Goal: Check status: Check status

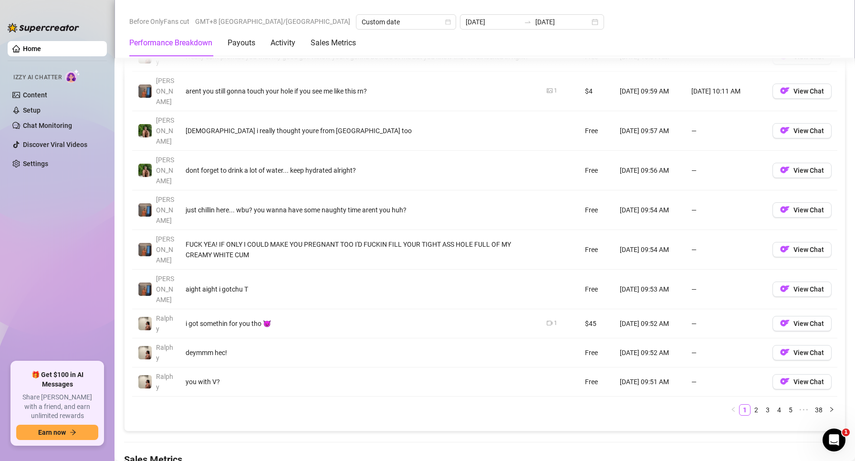
scroll to position [858, 0]
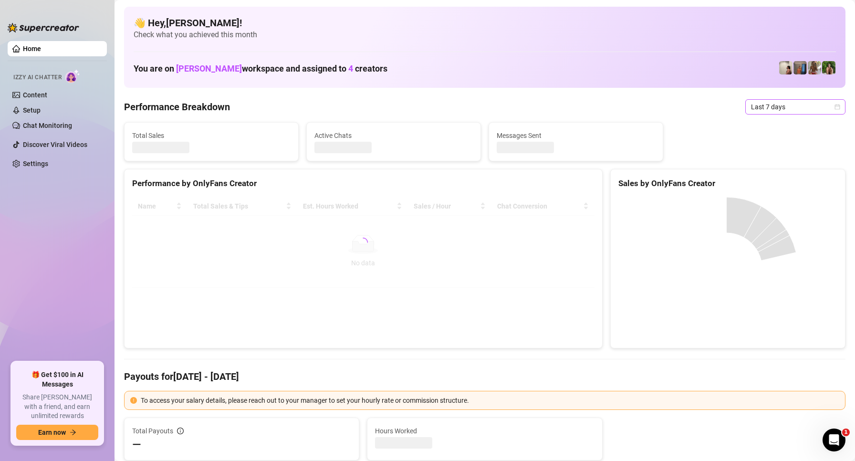
click at [762, 100] on span "Last 7 days" at bounding box center [795, 107] width 89 height 14
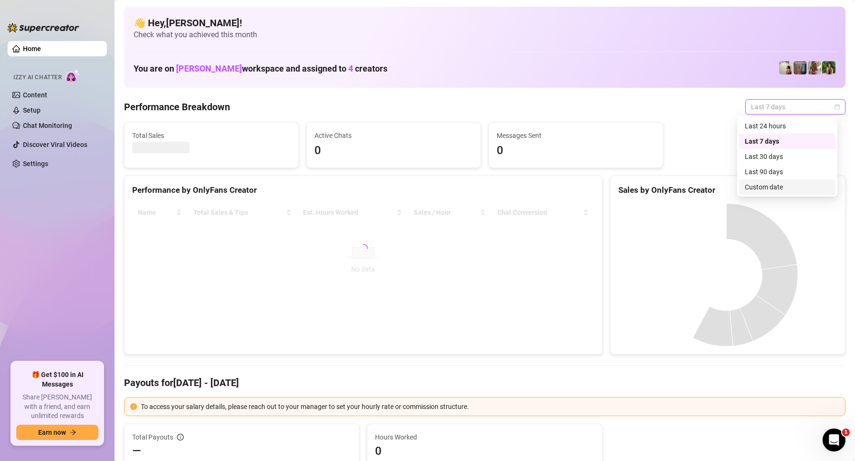
click at [763, 184] on div "Custom date" at bounding box center [786, 187] width 85 height 10
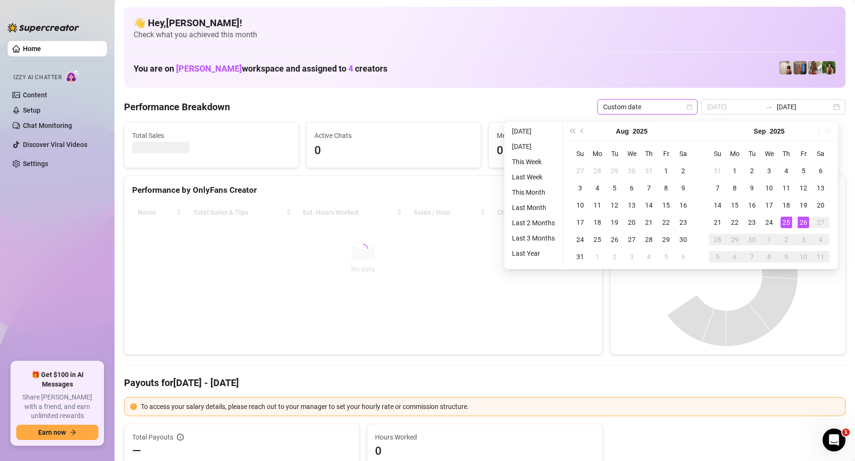
type input "[DATE]"
click at [806, 225] on div "26" at bounding box center [802, 222] width 11 height 11
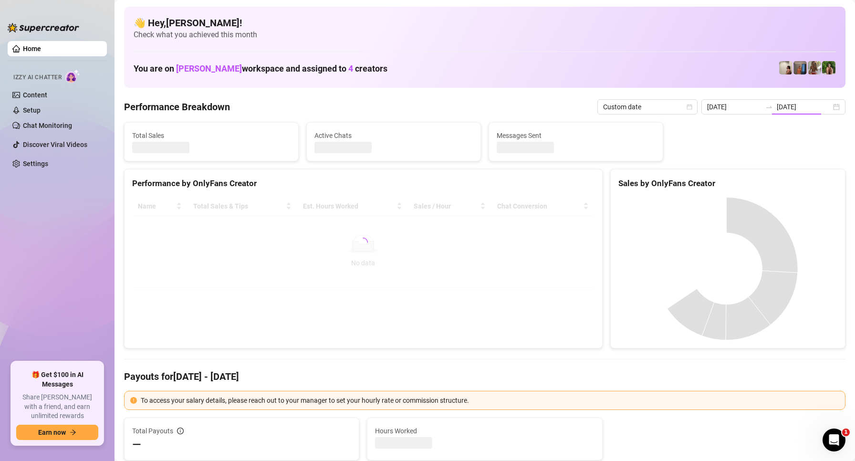
type input "[DATE]"
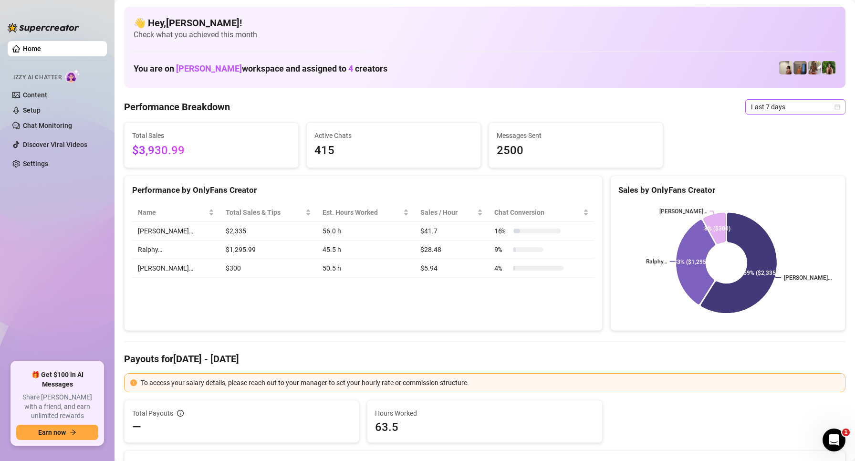
click at [782, 105] on span "Last 7 days" at bounding box center [795, 107] width 89 height 14
click at [786, 191] on div "Custom date" at bounding box center [786, 187] width 85 height 10
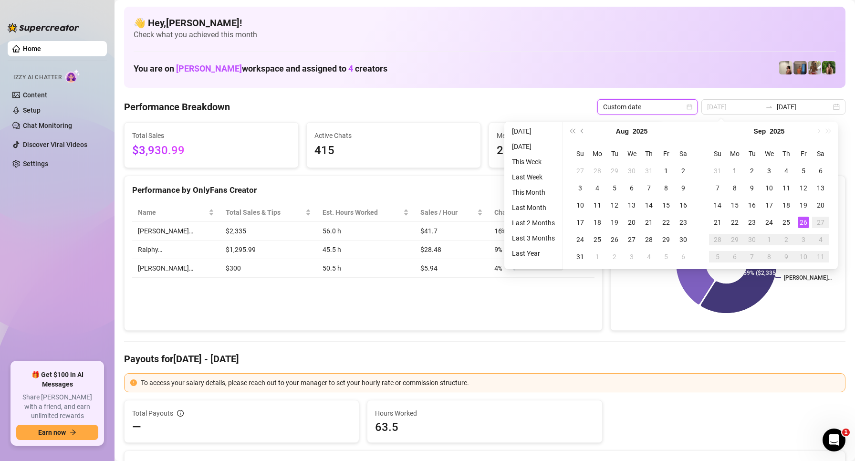
type input "[DATE]"
click at [802, 219] on div "26" at bounding box center [802, 222] width 11 height 11
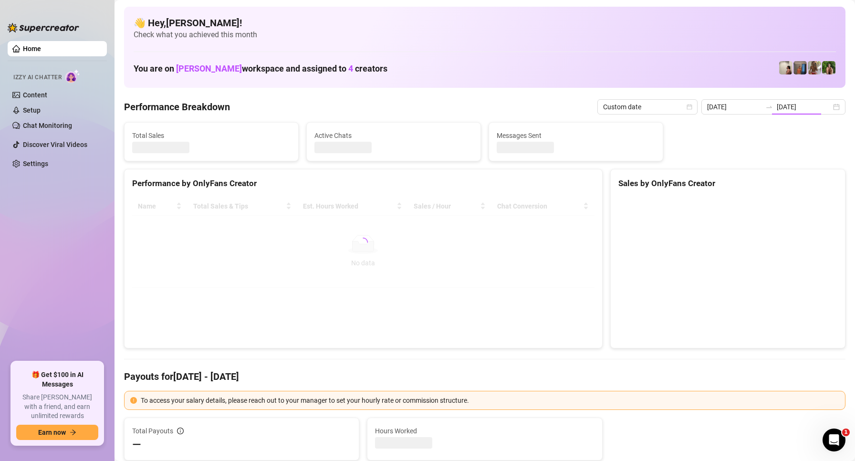
type input "[DATE]"
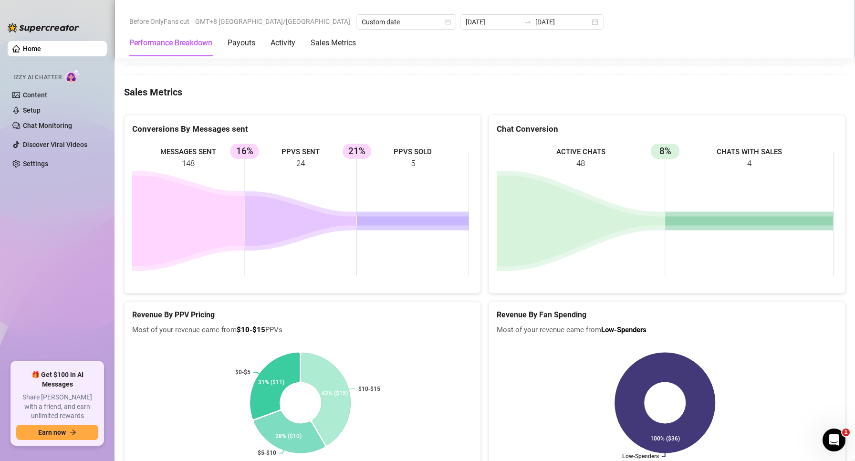
scroll to position [1288, 0]
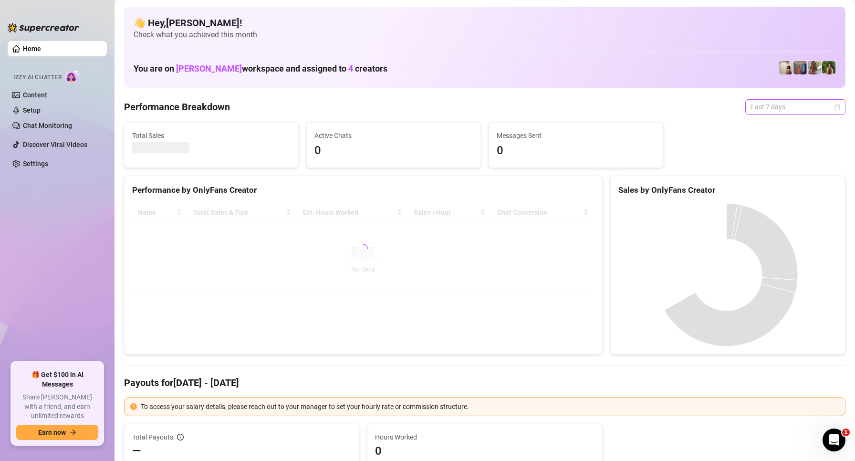
click at [759, 100] on span "Last 7 days" at bounding box center [795, 107] width 89 height 14
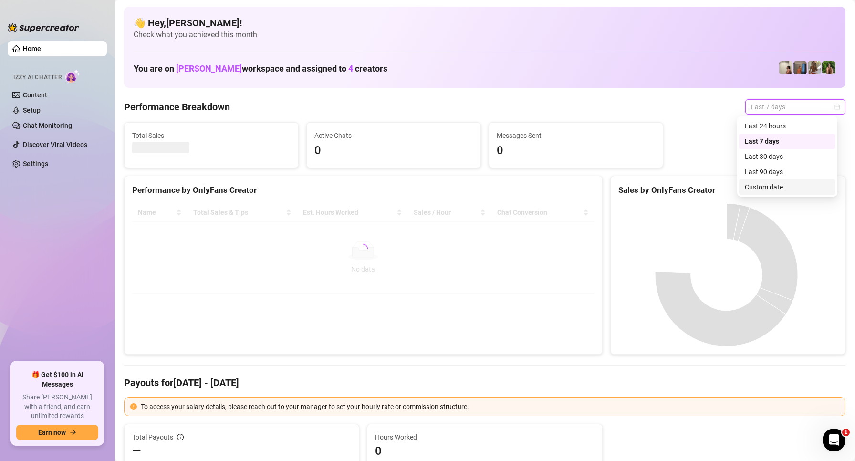
click at [775, 181] on div "Custom date" at bounding box center [787, 186] width 96 height 15
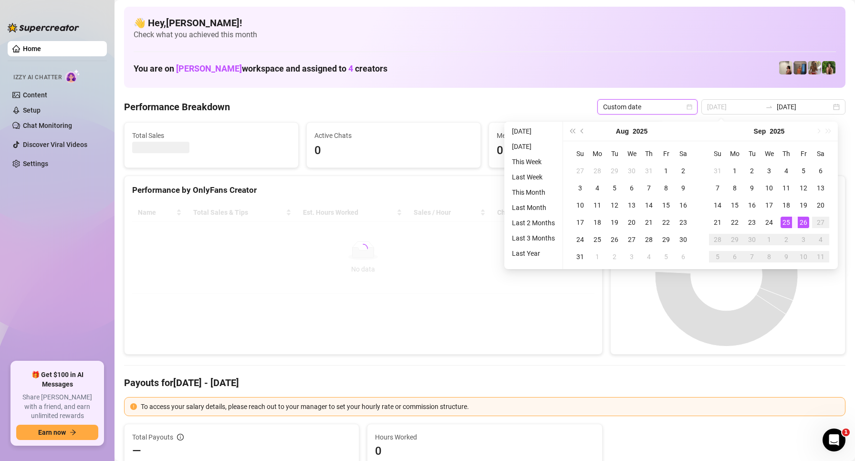
type input "[DATE]"
click at [798, 220] on div "26" at bounding box center [802, 222] width 11 height 11
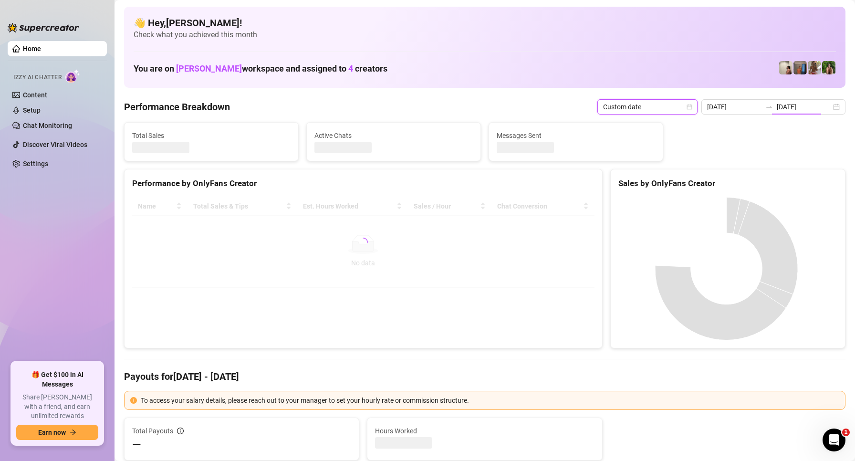
type input "[DATE]"
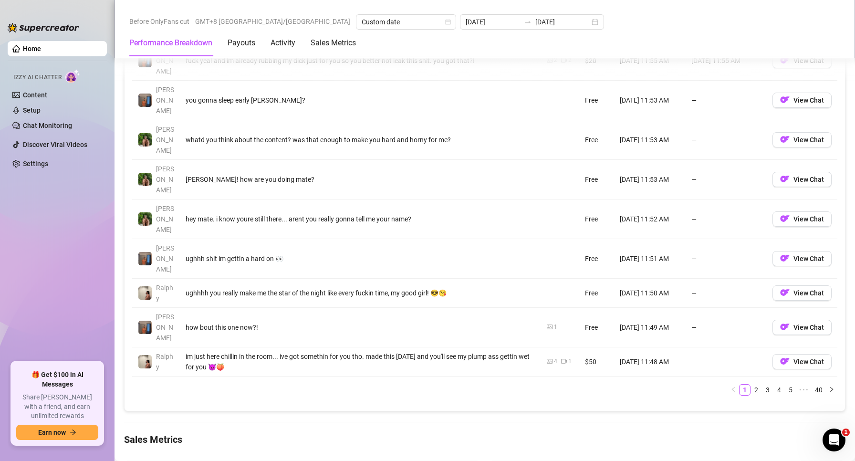
scroll to position [1097, 0]
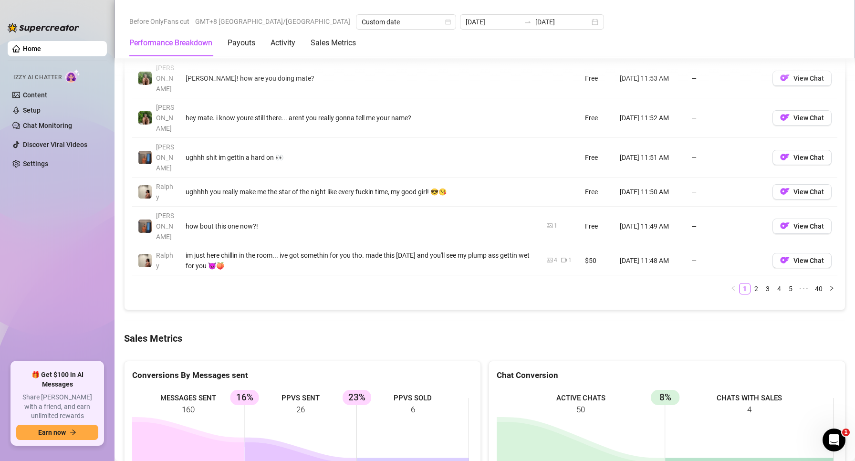
drag, startPoint x: 374, startPoint y: 240, endPoint x: 374, endPoint y: 199, distance: 41.5
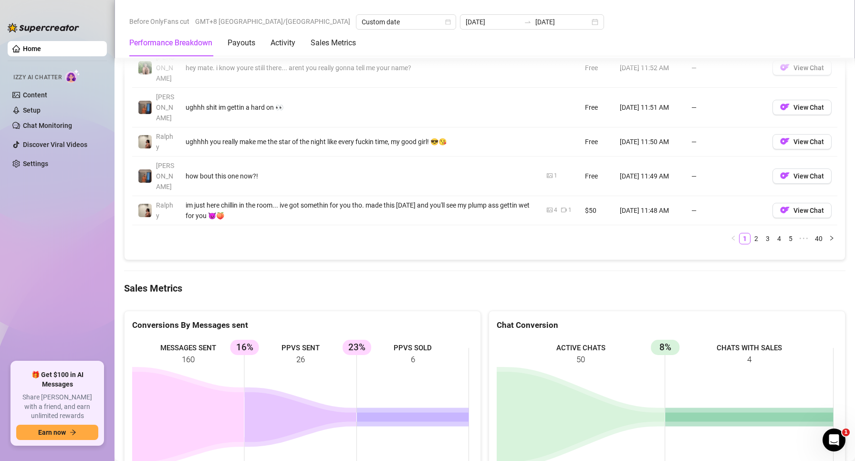
scroll to position [1240, 0]
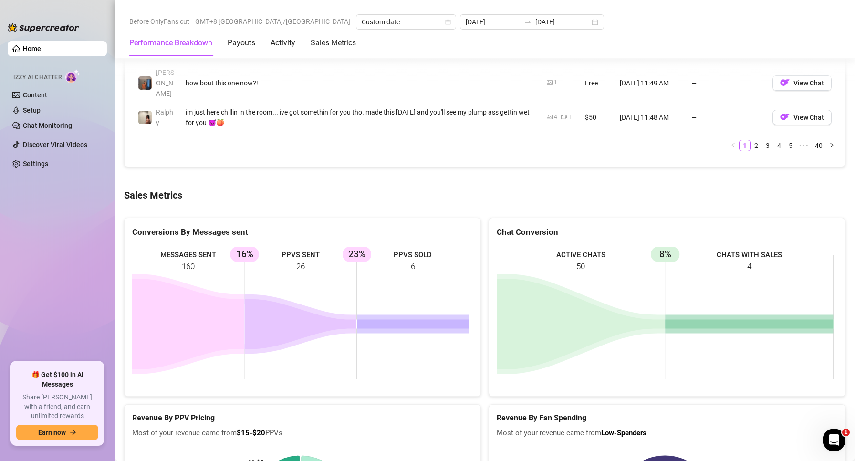
click at [421, 245] on rect at bounding box center [300, 316] width 337 height 143
